Goal: Task Accomplishment & Management: Manage account settings

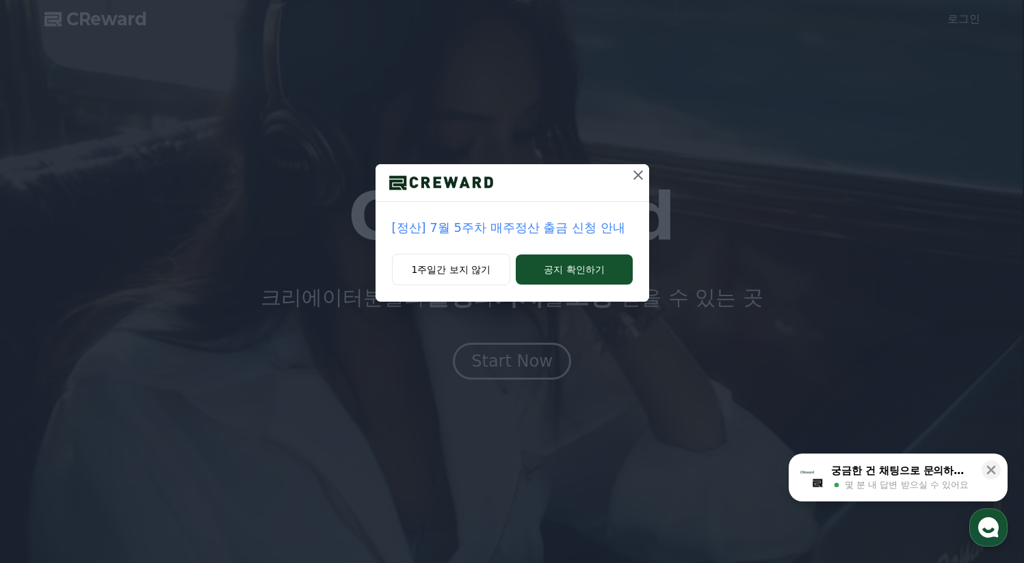
click at [635, 176] on icon at bounding box center [638, 175] width 16 height 16
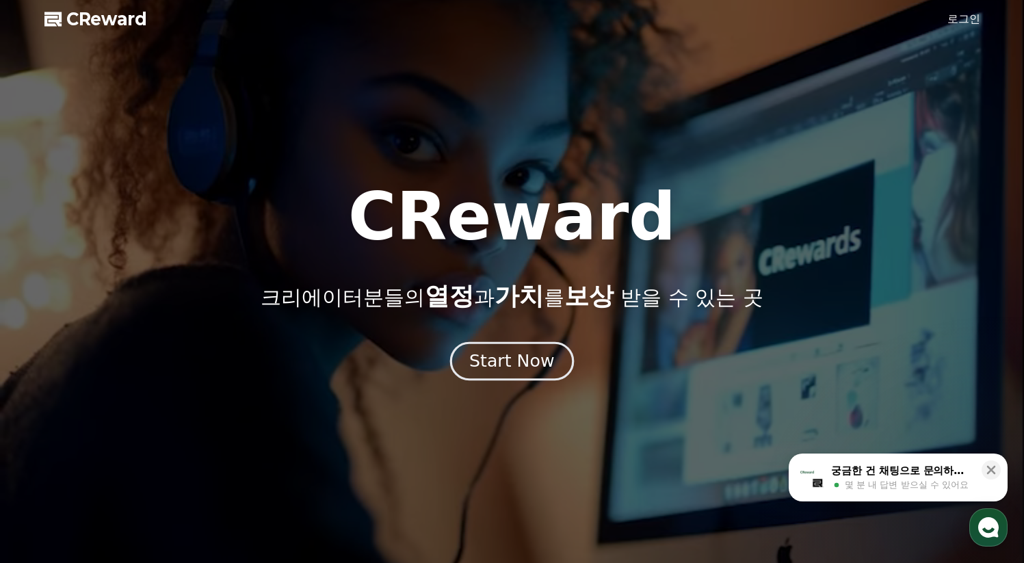
click at [537, 366] on div "Start Now" at bounding box center [511, 361] width 85 height 23
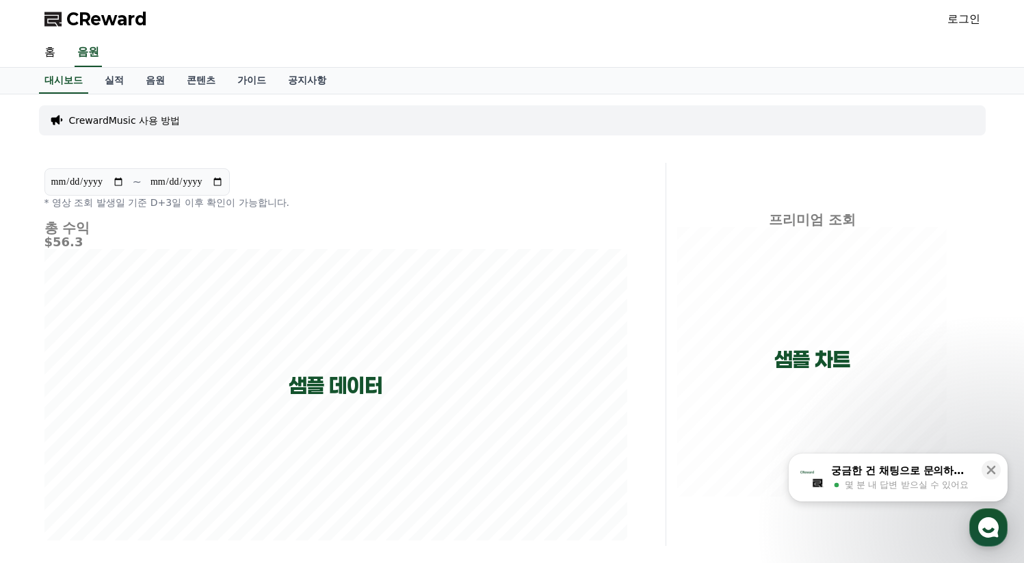
click at [109, 25] on span "CReward" at bounding box center [106, 19] width 81 height 22
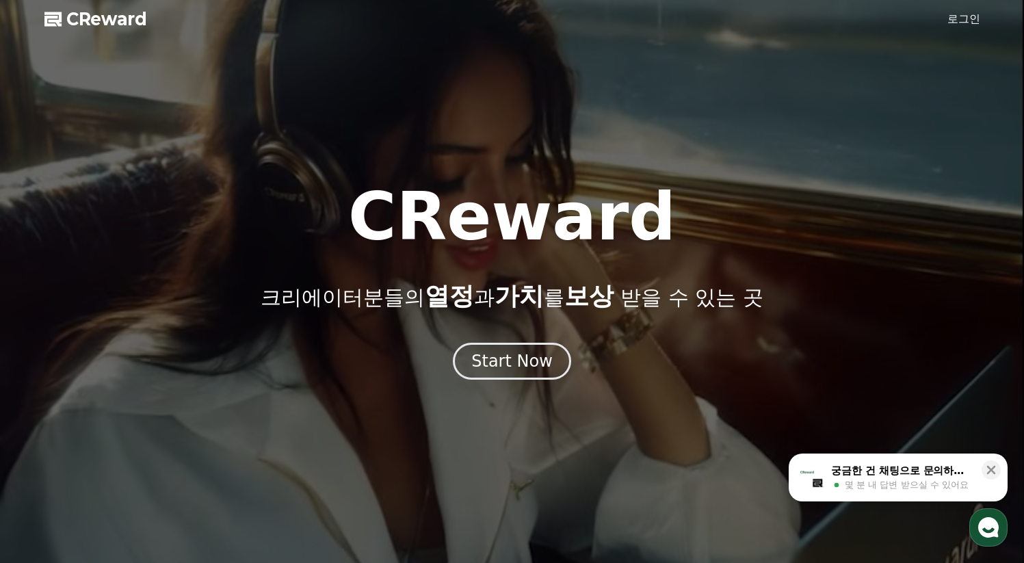
click at [963, 26] on link "로그인" at bounding box center [963, 19] width 33 height 16
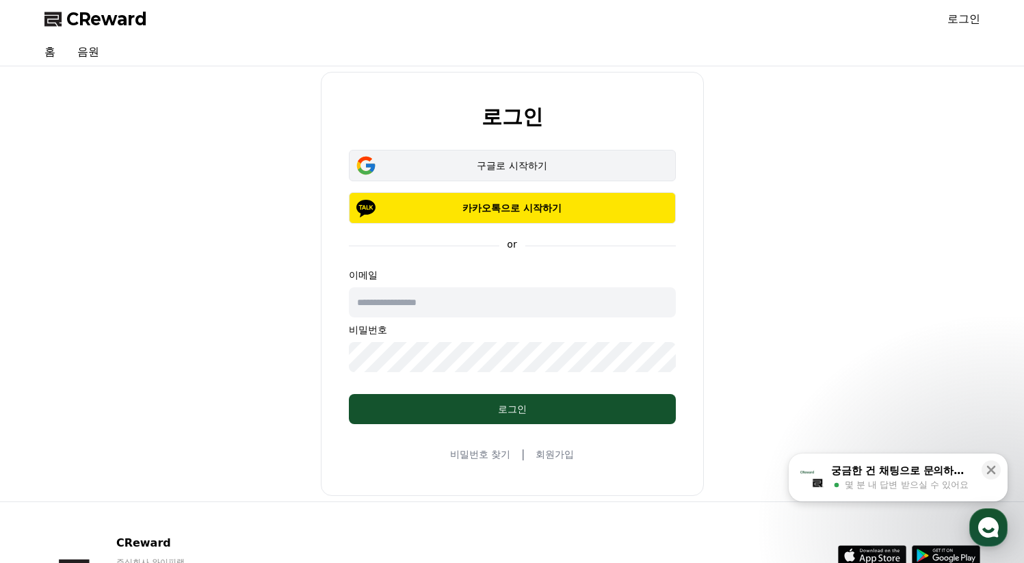
click at [551, 170] on div "구글로 시작하기" at bounding box center [512, 166] width 287 height 14
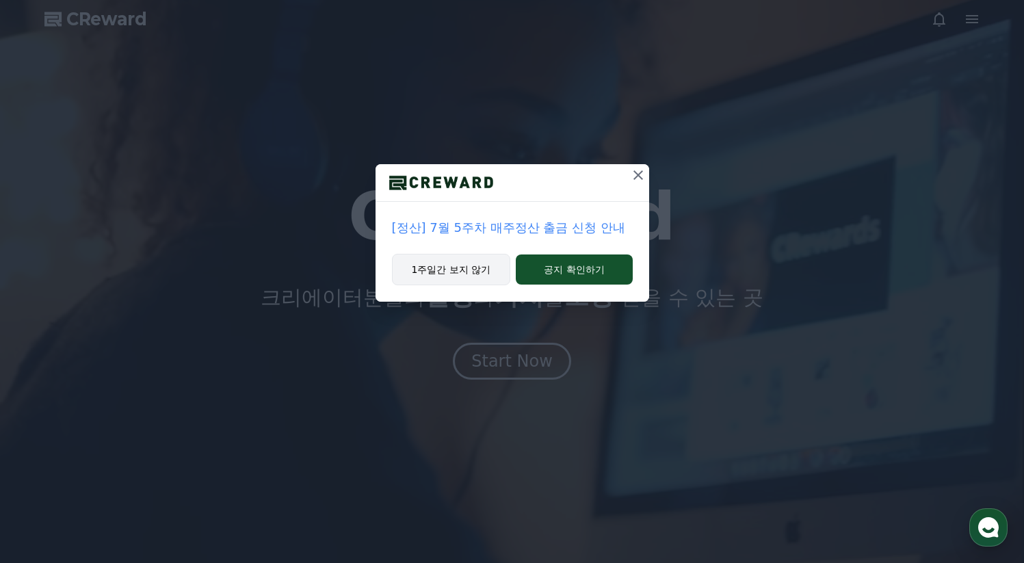
click at [471, 274] on button "1주일간 보지 않기" at bounding box center [451, 269] width 119 height 31
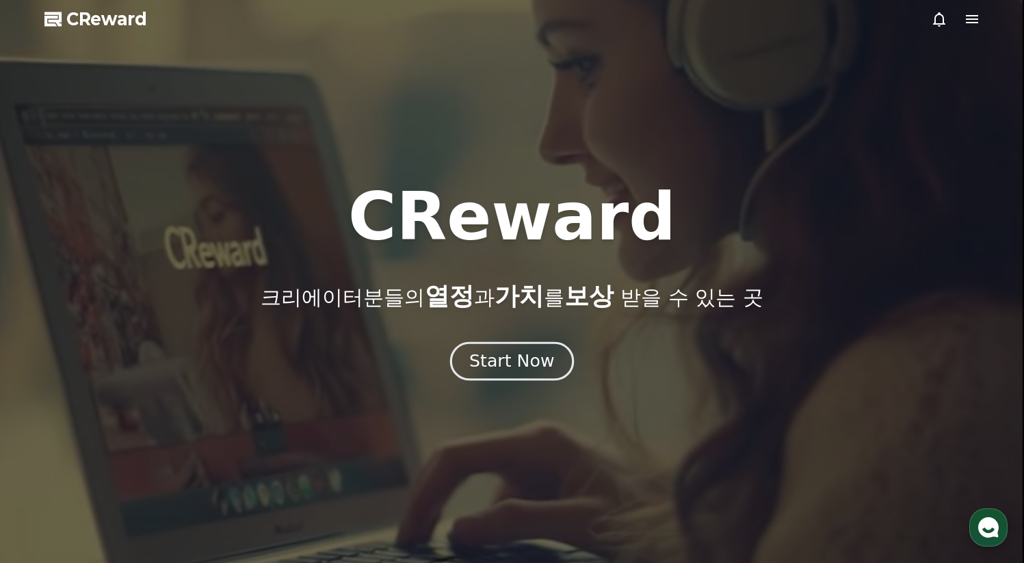
click at [520, 363] on div "Start Now" at bounding box center [511, 361] width 85 height 23
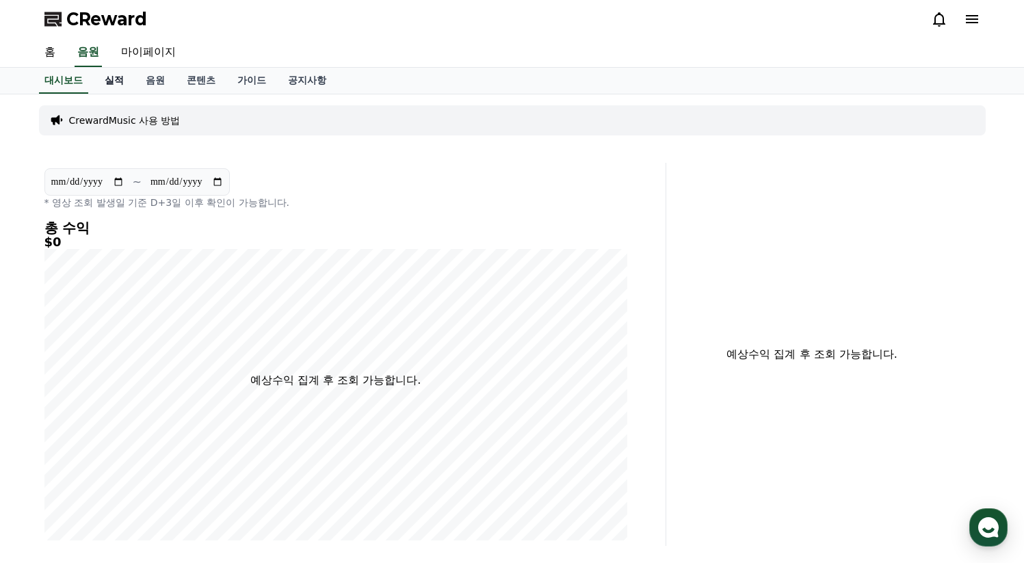
click at [112, 83] on link "실적" at bounding box center [114, 81] width 41 height 26
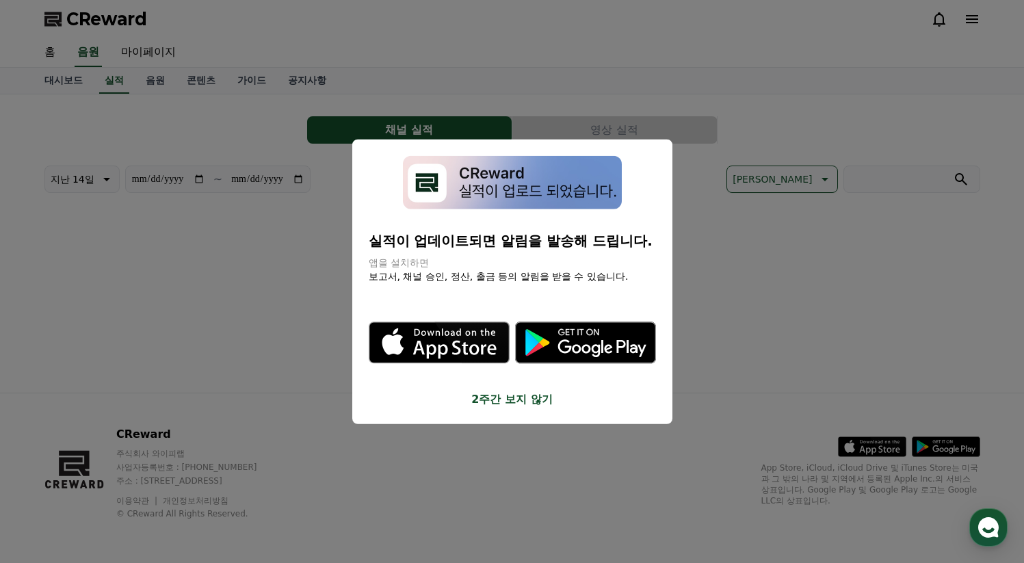
click at [154, 81] on button "close modal" at bounding box center [512, 281] width 1024 height 563
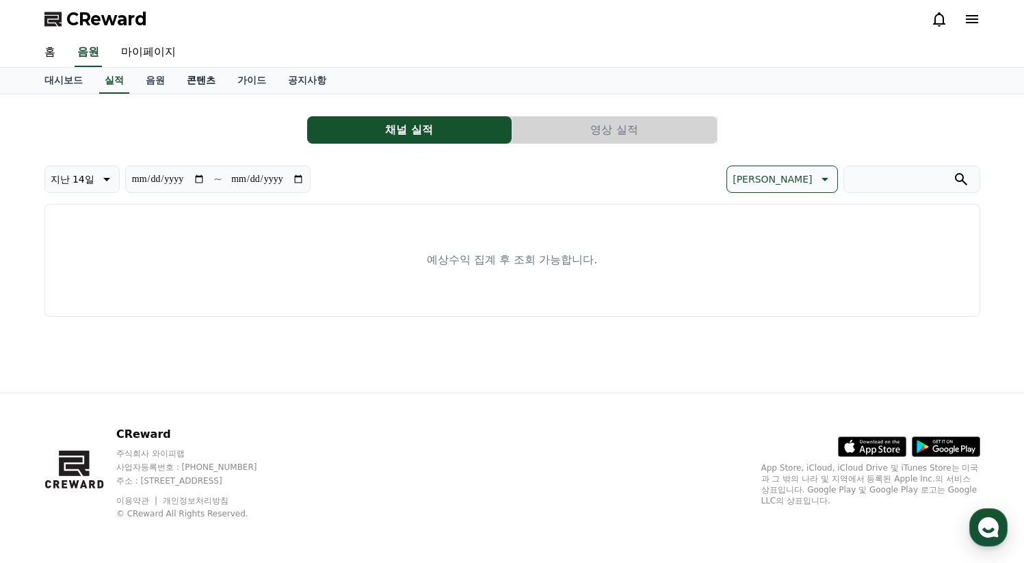
click at [196, 79] on link "콘텐츠" at bounding box center [201, 81] width 51 height 26
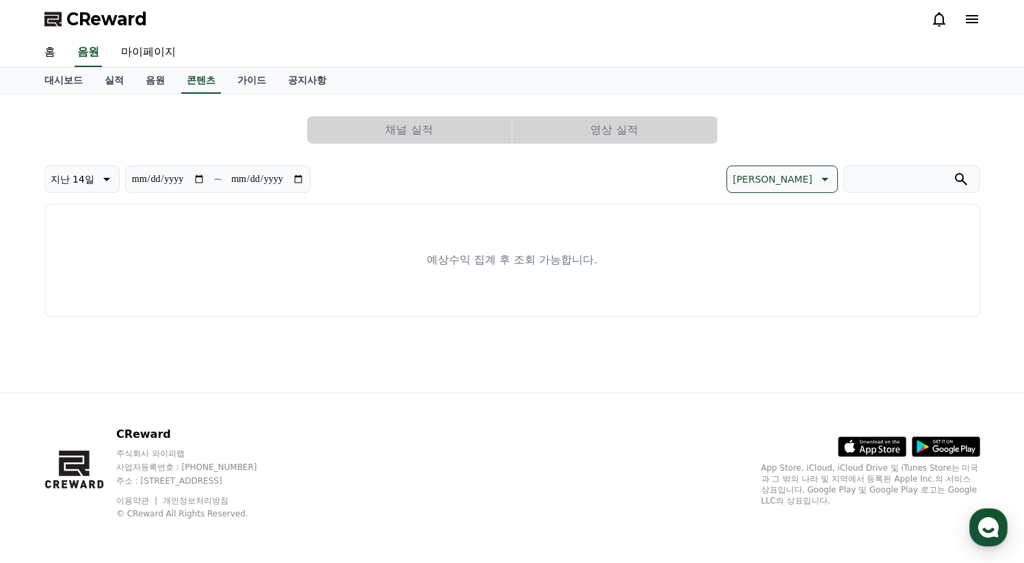
click at [226, 81] on link "가이드" at bounding box center [251, 81] width 51 height 26
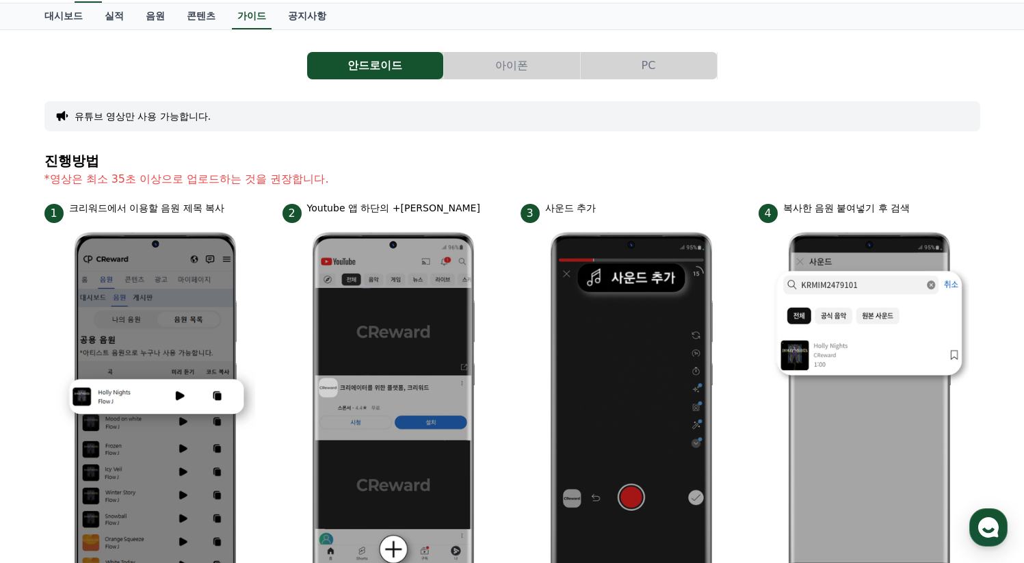
scroll to position [47, 0]
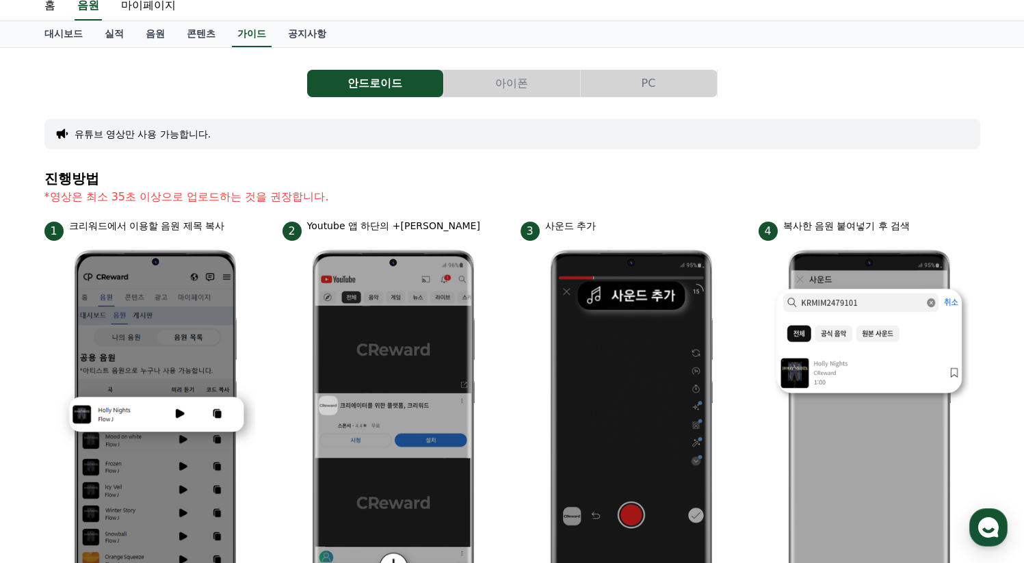
click at [521, 81] on button "아이폰" at bounding box center [512, 83] width 136 height 27
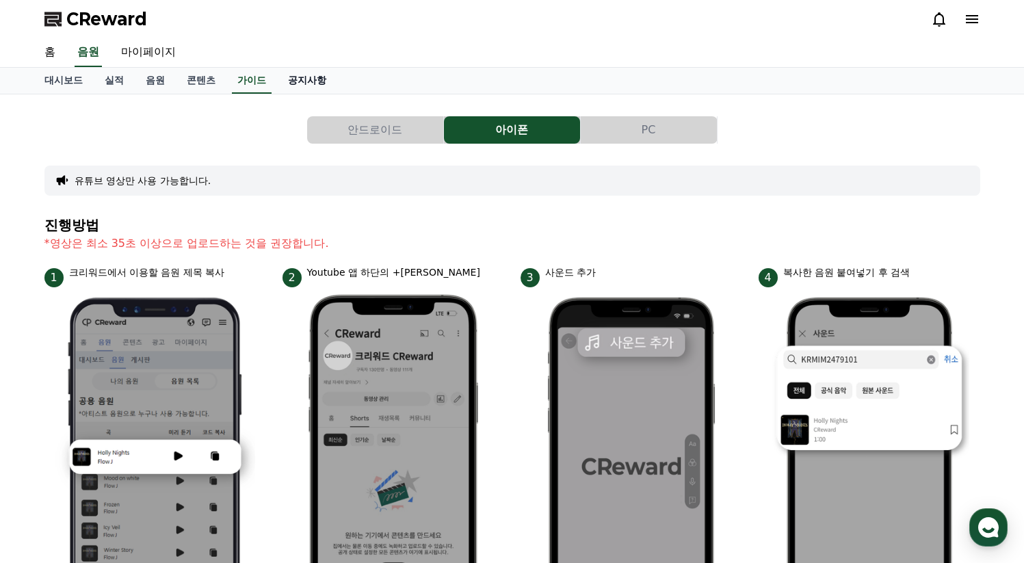
click at [291, 81] on link "공지사항" at bounding box center [307, 81] width 60 height 26
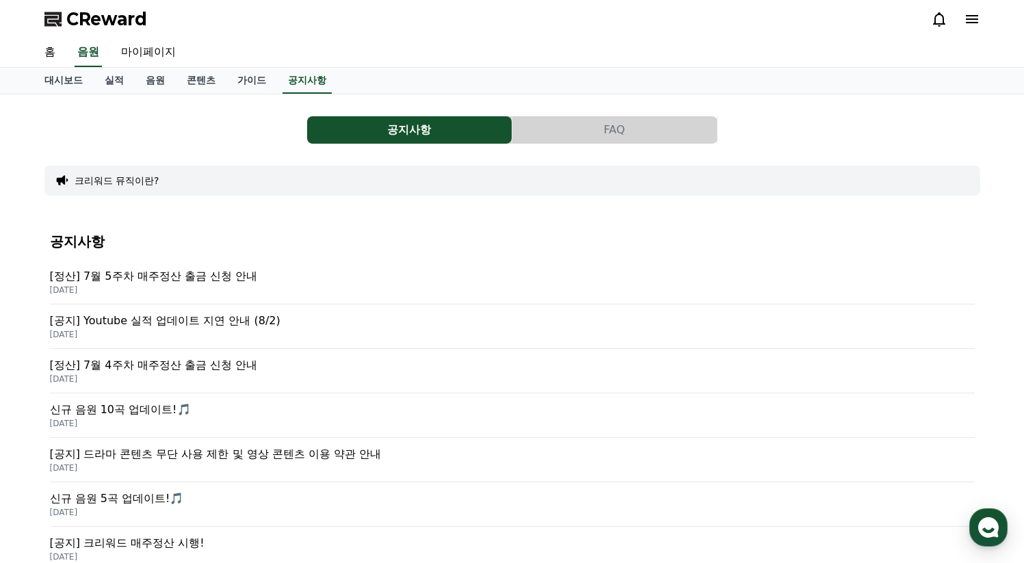
scroll to position [17, 0]
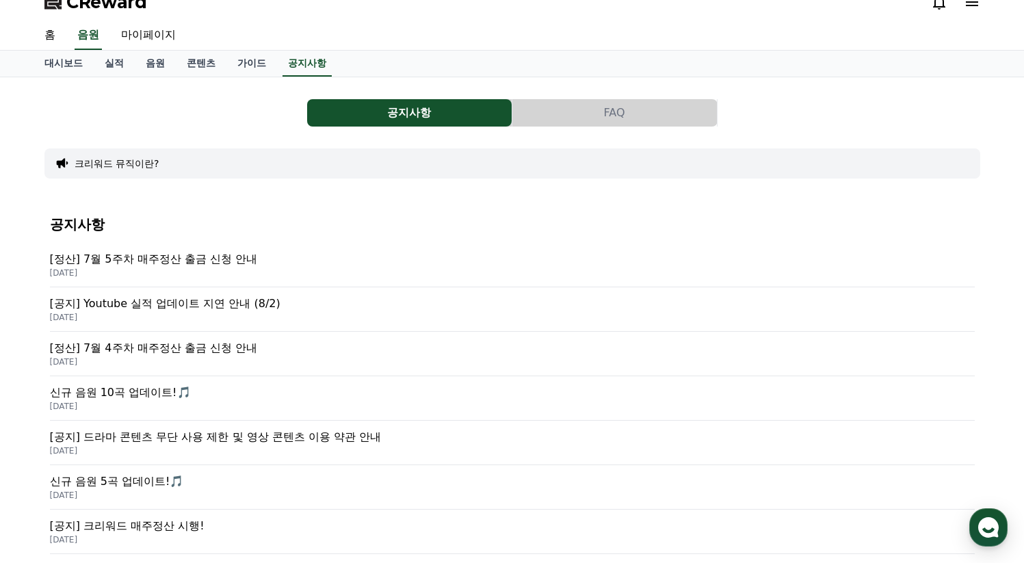
click at [123, 166] on button "크리워드 뮤직이란?" at bounding box center [117, 164] width 85 height 14
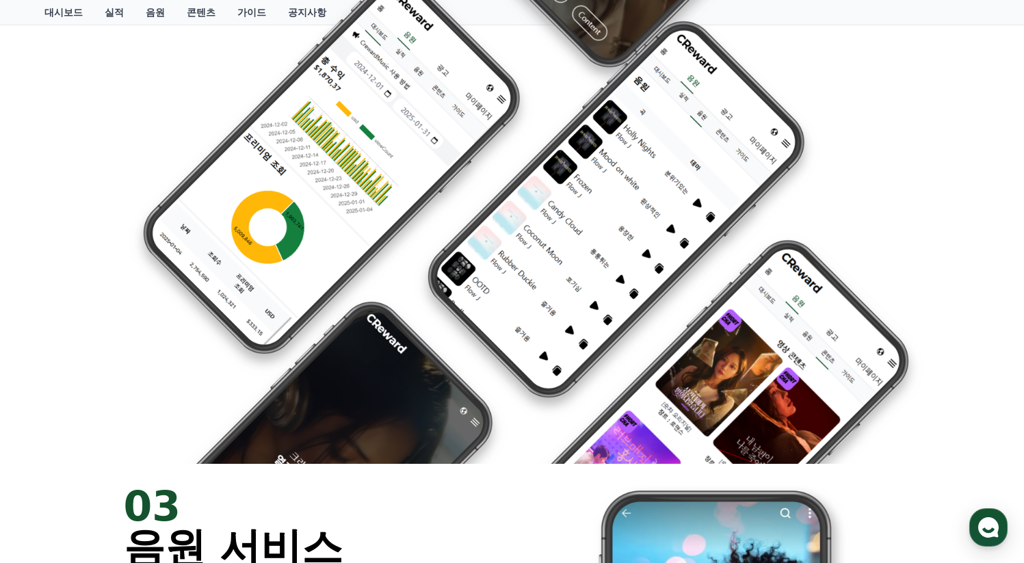
scroll to position [1159, 0]
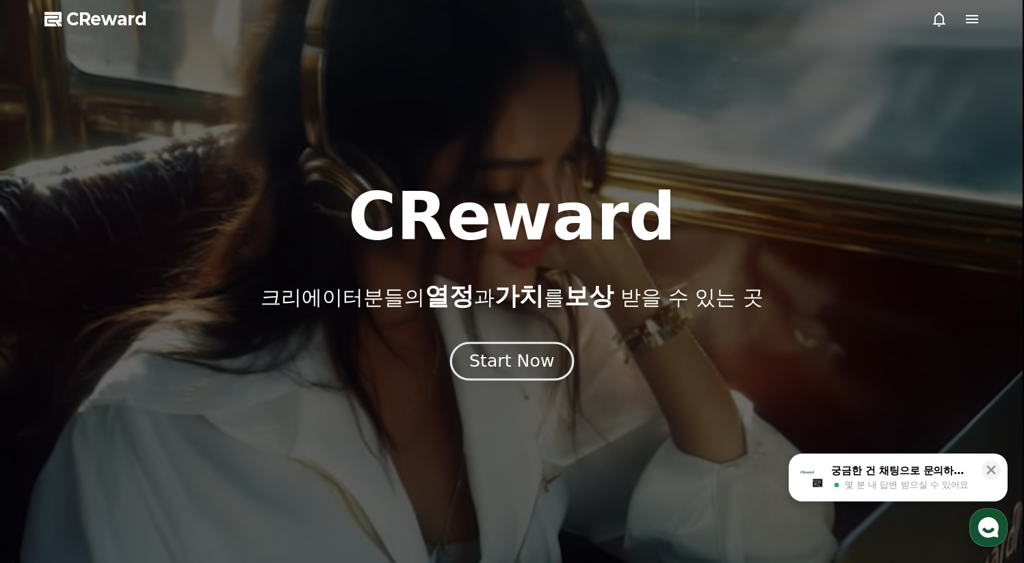
click at [512, 370] on div "Start Now" at bounding box center [511, 361] width 85 height 23
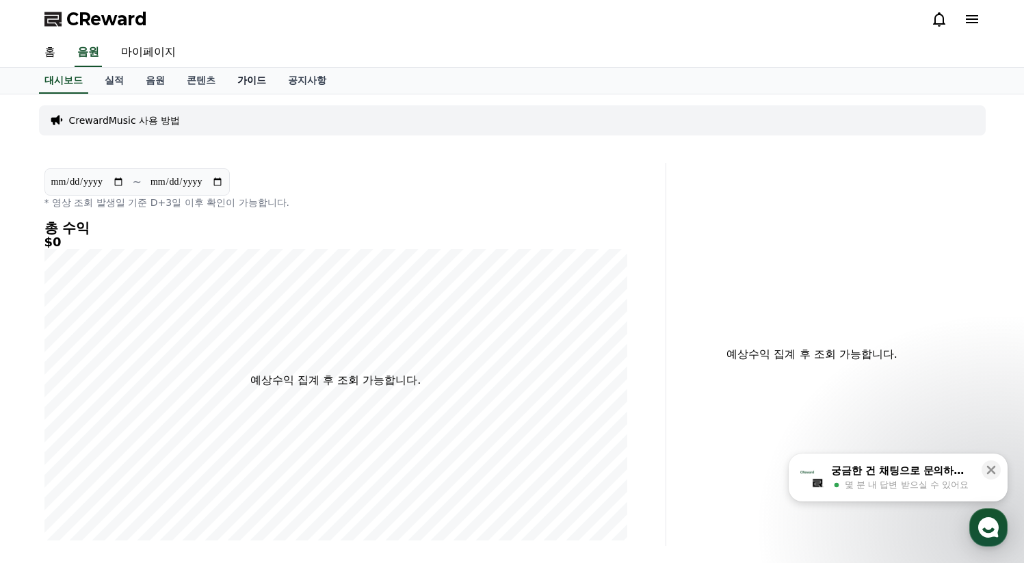
click at [238, 84] on link "가이드" at bounding box center [251, 81] width 51 height 26
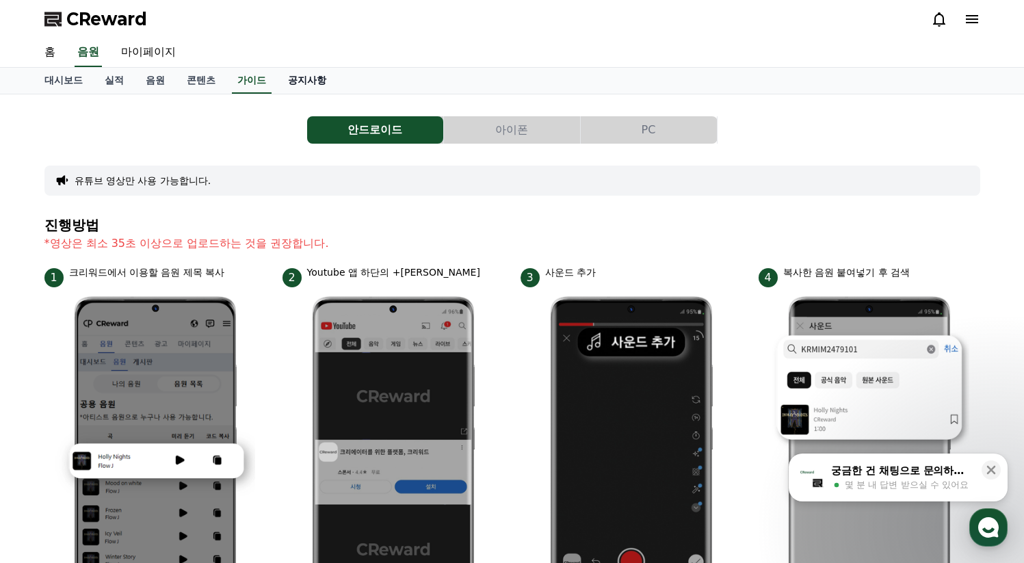
click at [277, 81] on link "공지사항" at bounding box center [307, 81] width 60 height 26
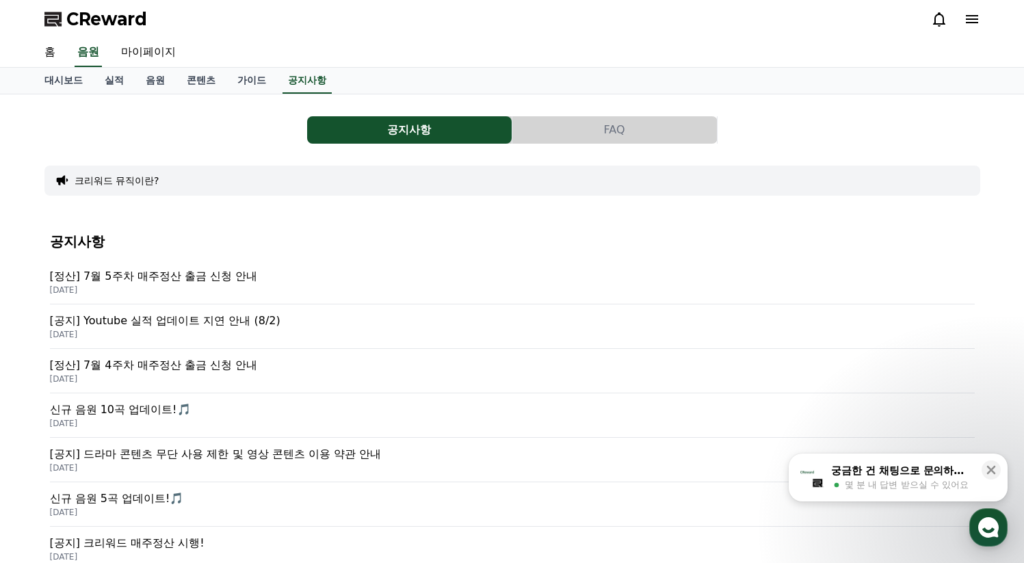
click at [296, 461] on p "[공지] 드라마 콘텐츠 무단 사용 제한 및 영상 콘텐츠 이용 약관 안내" at bounding box center [512, 454] width 925 height 16
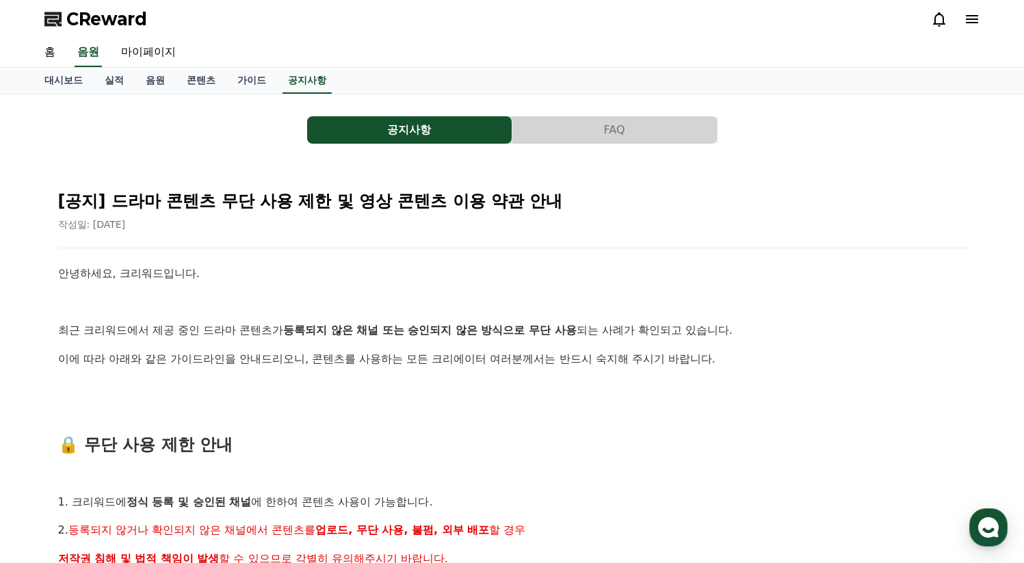
click at [588, 139] on button "FAQ" at bounding box center [614, 129] width 205 height 27
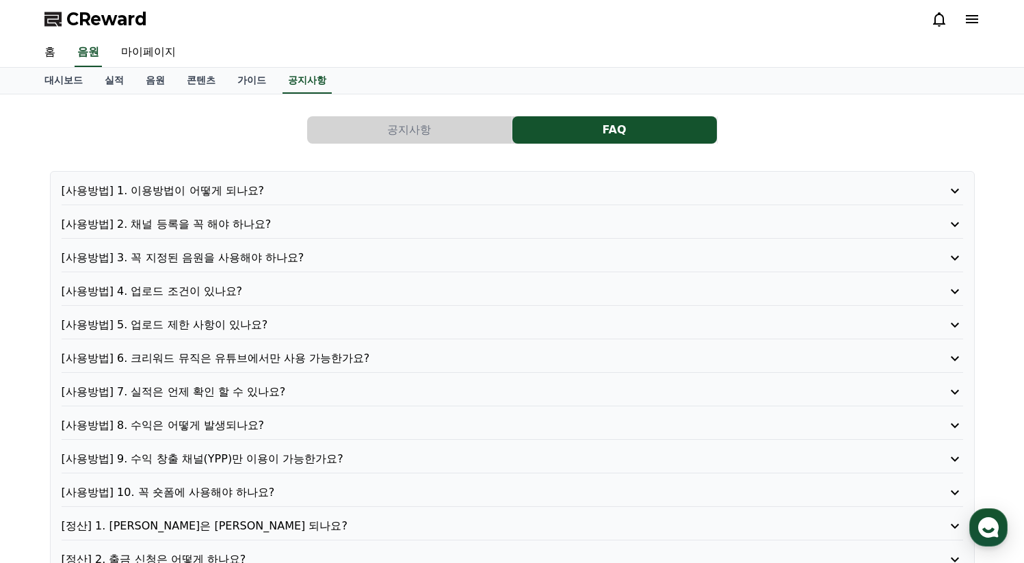
click at [233, 230] on p "[사용방법] 2. 채널 등록을 꼭 해야 하나요?" at bounding box center [477, 224] width 830 height 16
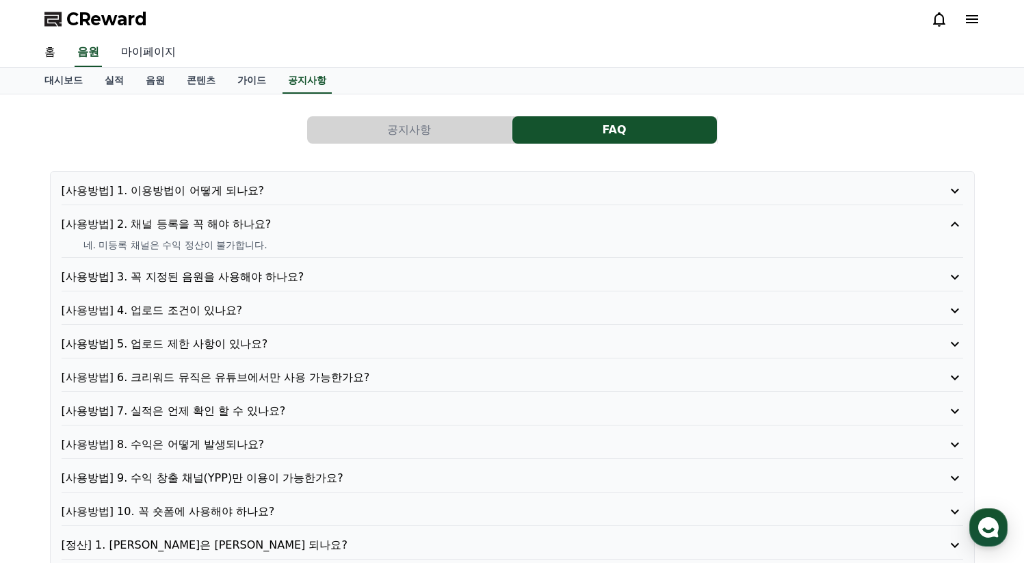
click at [122, 64] on link "마이페이지" at bounding box center [148, 52] width 77 height 29
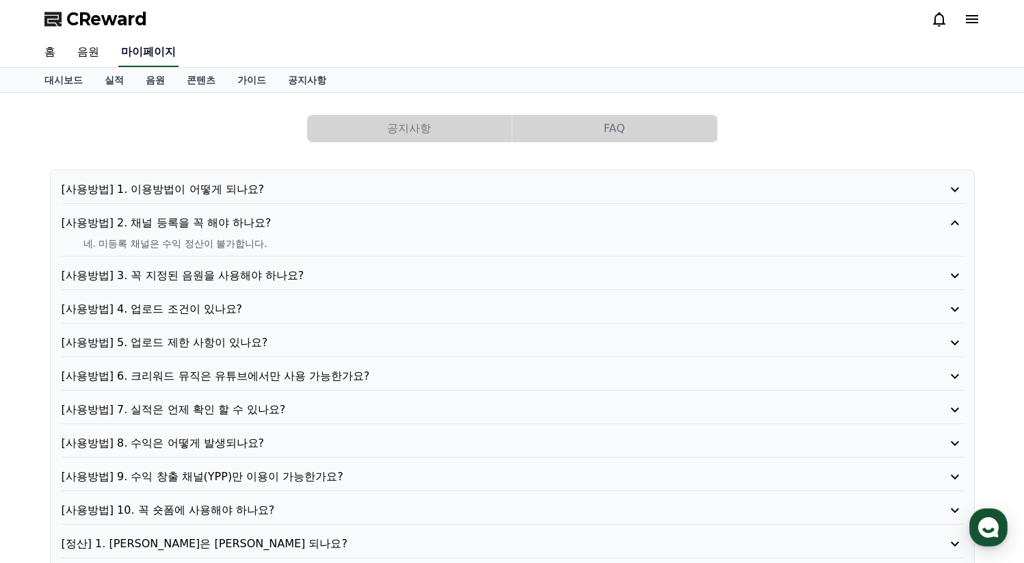
select select "**********"
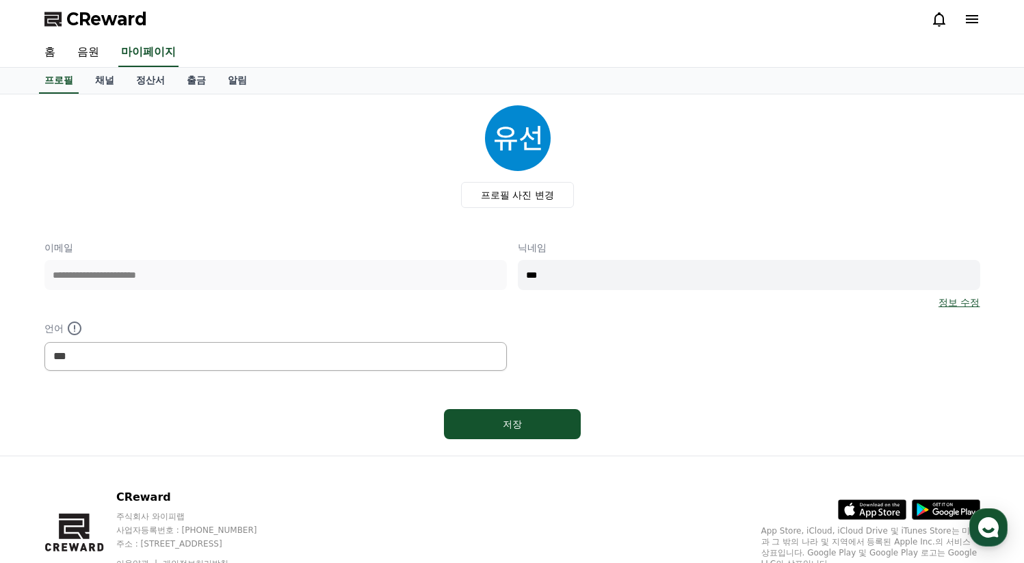
click at [748, 280] on input "***" at bounding box center [749, 275] width 462 height 30
click at [474, 288] on div "**********" at bounding box center [512, 306] width 936 height 130
type input "*"
type input "***"
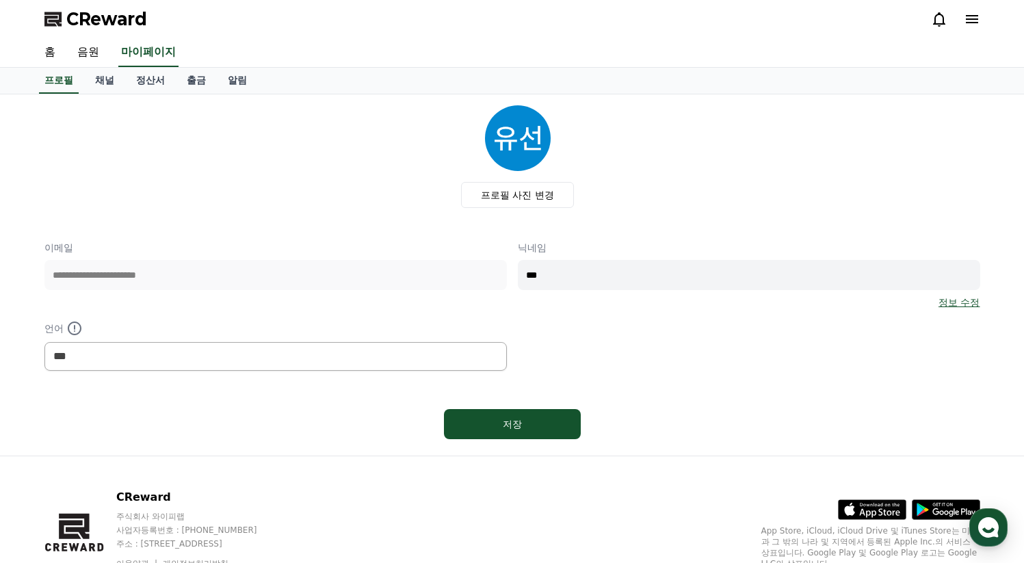
click at [951, 304] on link "정보 수정" at bounding box center [958, 302] width 41 height 14
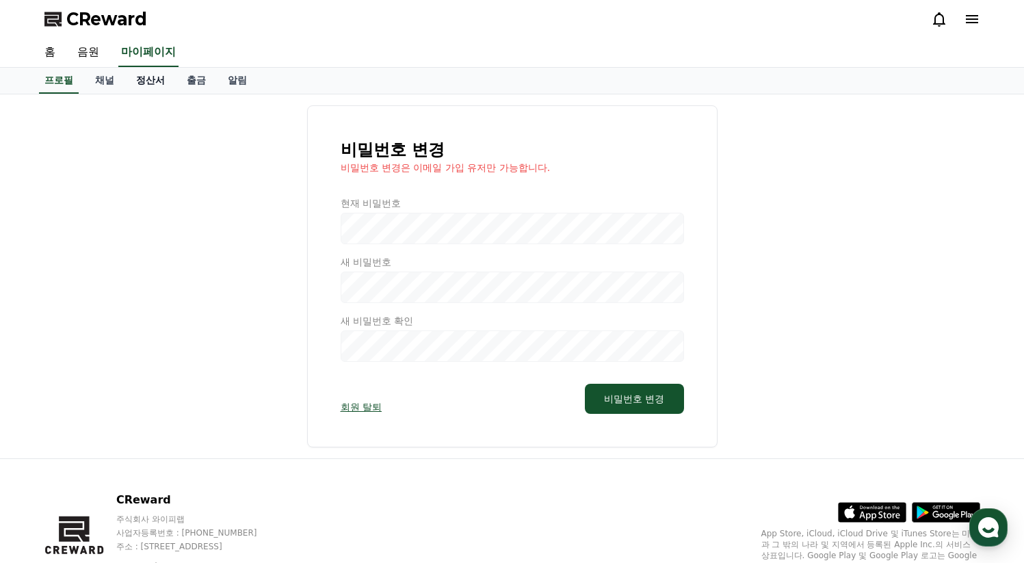
select select "**********"
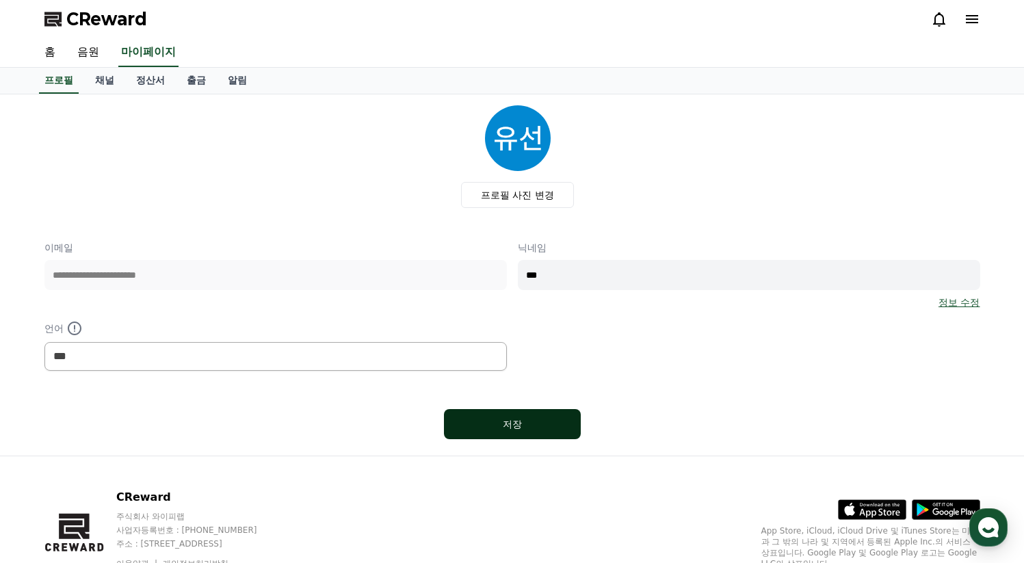
click at [512, 431] on button "저장" at bounding box center [512, 424] width 137 height 30
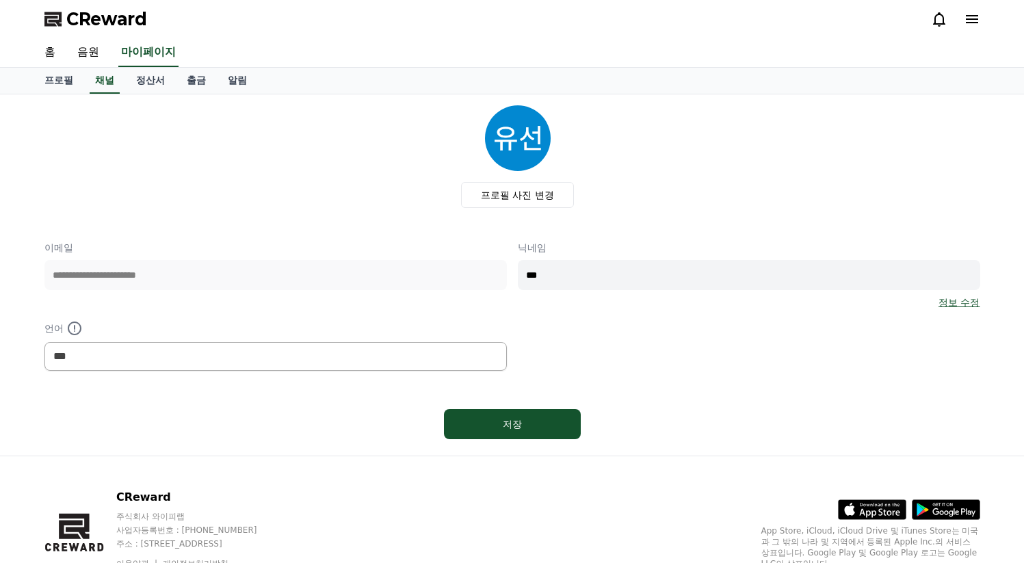
select select "**********"
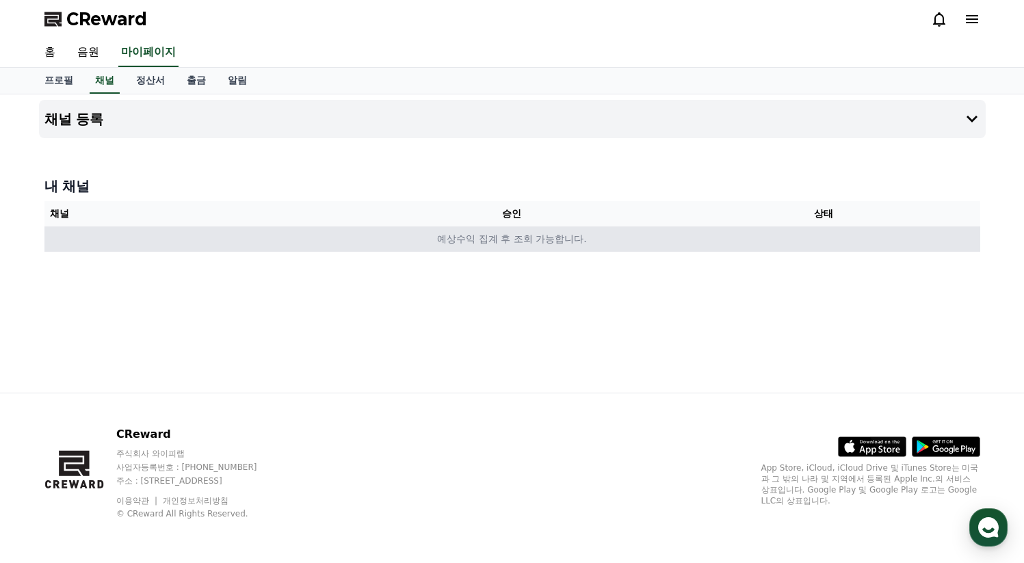
click at [237, 243] on td "예상수익 집계 후 조회 가능합니다." at bounding box center [512, 238] width 936 height 25
click at [558, 244] on td "예상수익 집계 후 조회 가능합니다." at bounding box center [512, 238] width 936 height 25
drag, startPoint x: 558, startPoint y: 244, endPoint x: 460, endPoint y: 243, distance: 97.8
click at [462, 244] on td "예상수익 집계 후 조회 가능합니다." at bounding box center [512, 238] width 936 height 25
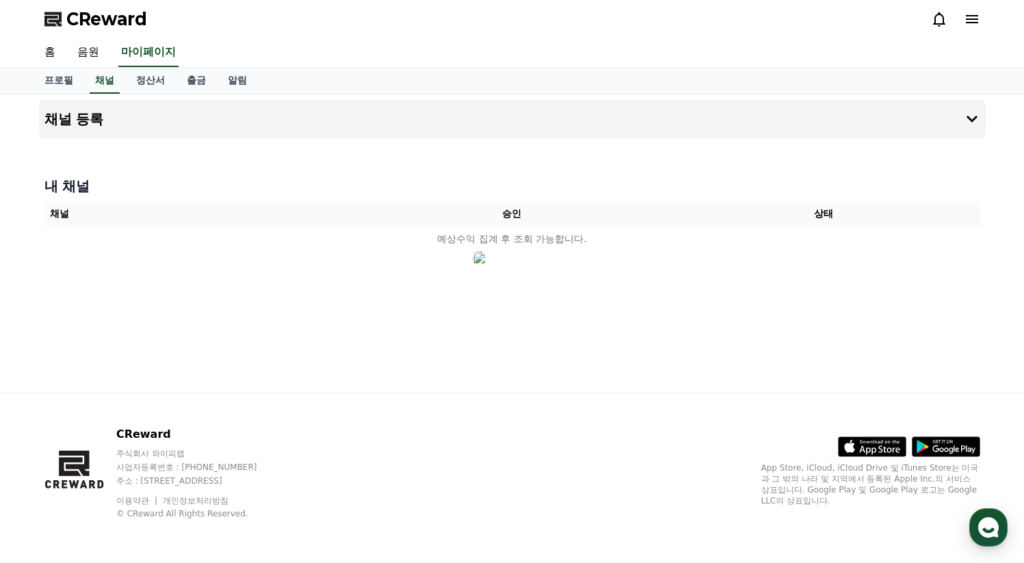
click at [329, 287] on div "채널 등록 내 채널 채널 승인 상태 예상수익 집계 후 조회 가능합니다." at bounding box center [513, 243] width 958 height 298
click at [139, 121] on button "채널 등록" at bounding box center [512, 119] width 947 height 38
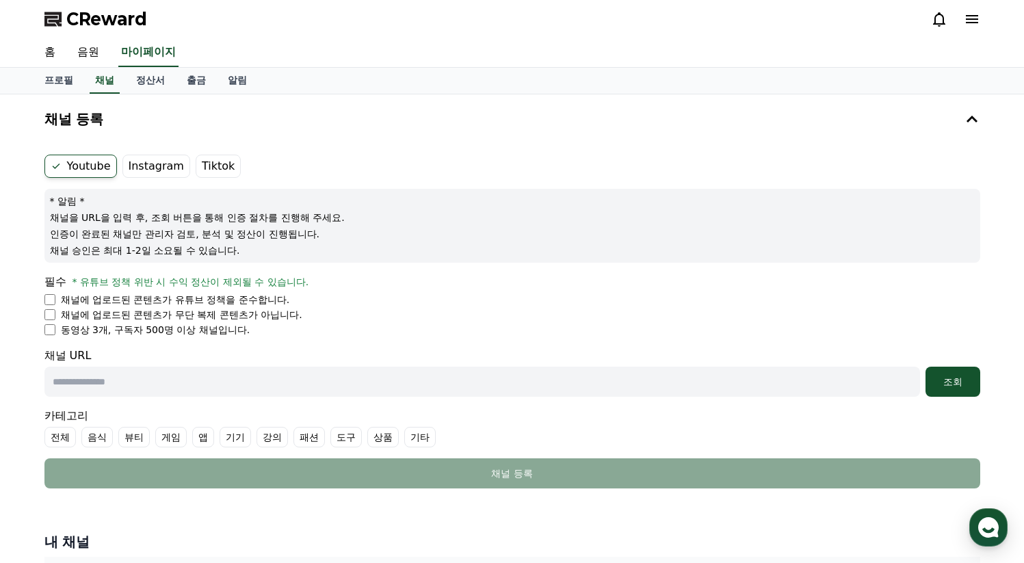
click at [55, 329] on li "동영상 3개, 구독자 500명 이상 채널입니다." at bounding box center [512, 330] width 936 height 14
drag, startPoint x: 92, startPoint y: 329, endPoint x: 189, endPoint y: 332, distance: 97.2
click at [189, 332] on p "동영상 3개, 구독자 500명 이상 채널입니다." at bounding box center [155, 330] width 189 height 14
click at [298, 332] on li "동영상 3개, 구독자 500명 이상 채널입니다." at bounding box center [512, 330] width 936 height 14
click at [136, 173] on label "Instagram" at bounding box center [156, 166] width 68 height 23
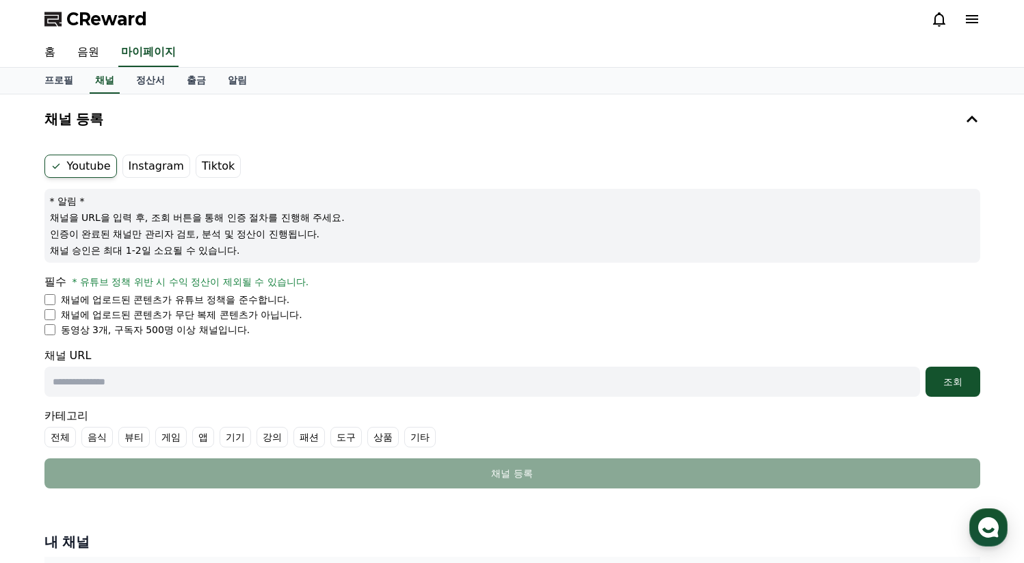
click at [120, 24] on span "CReward" at bounding box center [106, 19] width 81 height 22
